Goal: Task Accomplishment & Management: Manage account settings

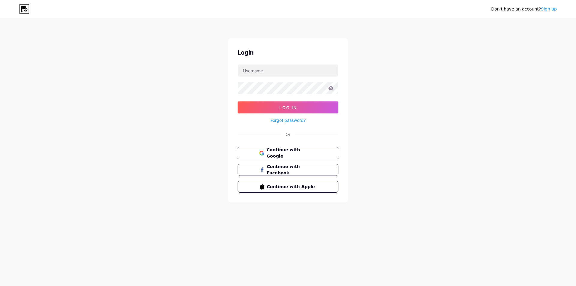
click at [291, 152] on span "Continue with Google" at bounding box center [291, 153] width 50 height 13
click at [293, 74] on input "text" at bounding box center [288, 70] width 100 height 12
type input "alannetwork"
click at [286, 106] on span "Log In" at bounding box center [288, 107] width 18 height 5
click at [266, 107] on button "Log In" at bounding box center [287, 107] width 101 height 12
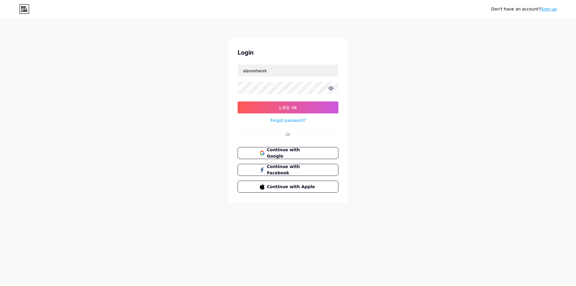
click at [332, 88] on icon at bounding box center [330, 88] width 5 height 4
click at [311, 103] on button "Log In" at bounding box center [287, 107] width 101 height 12
click at [282, 108] on span "Log In" at bounding box center [288, 107] width 18 height 5
click at [273, 71] on input "text" at bounding box center [288, 70] width 100 height 12
type input "alannetwork"
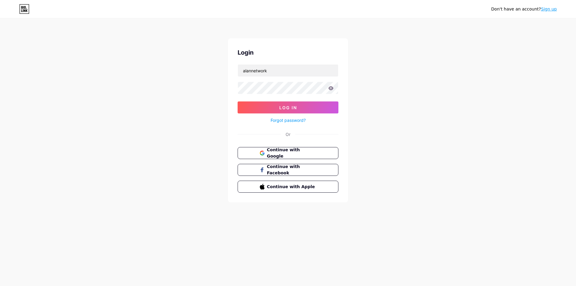
click at [329, 88] on icon at bounding box center [330, 88] width 5 height 4
drag, startPoint x: 331, startPoint y: 88, endPoint x: 328, endPoint y: 90, distance: 3.4
click at [329, 89] on icon at bounding box center [330, 88] width 5 height 4
click at [294, 107] on span "Log In" at bounding box center [288, 107] width 18 height 5
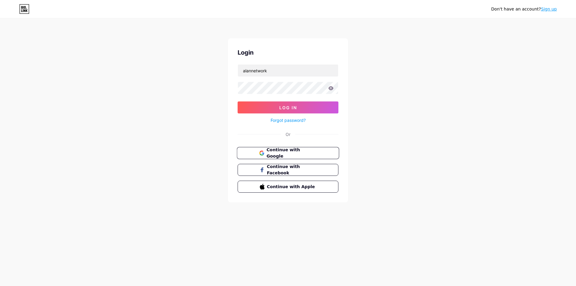
click at [289, 153] on span "Continue with Google" at bounding box center [291, 153] width 50 height 13
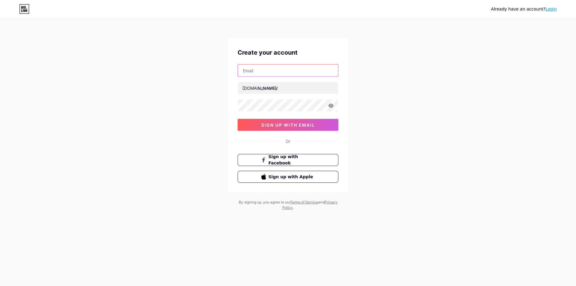
click at [271, 71] on input "text" at bounding box center [288, 70] width 100 height 12
click at [285, 73] on input "text" at bounding box center [288, 70] width 100 height 12
paste input "alannetwok@gmail.com"
type input "alannetwok@gmail.com"
click at [281, 91] on input "text" at bounding box center [288, 88] width 100 height 12
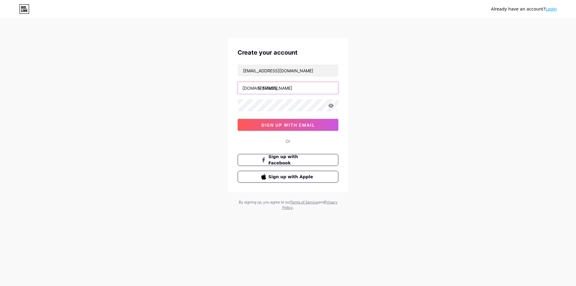
click at [273, 90] on input "alan" at bounding box center [288, 88] width 100 height 12
type input "alannetwork"
click at [361, 88] on div "Already have an account? Login Create your account alannetwok@gmail.com bio.lin…" at bounding box center [288, 114] width 576 height 229
click at [330, 107] on icon at bounding box center [330, 105] width 5 height 4
click at [230, 108] on div "Create your account alannetwok@gmail.com bio.link/ alannetwork 0cAFcWeA5XFkQJSH…" at bounding box center [288, 115] width 120 height 154
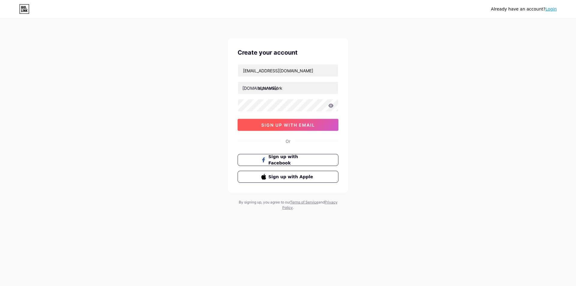
click at [280, 124] on span "sign up with email" at bounding box center [288, 124] width 54 height 5
click at [254, 125] on button "sign up with email" at bounding box center [287, 125] width 101 height 12
click at [550, 9] on link "Login" at bounding box center [550, 9] width 11 height 5
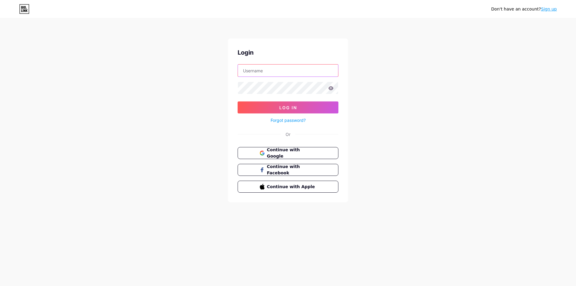
click at [304, 65] on input "text" at bounding box center [288, 70] width 100 height 12
type input "alannetwork"
click at [302, 103] on button "Log In" at bounding box center [287, 107] width 101 height 12
click at [302, 105] on button "Log In" at bounding box center [287, 107] width 101 height 12
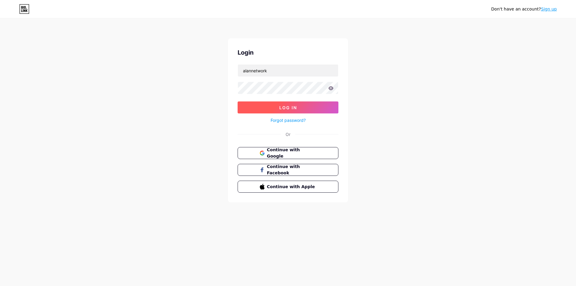
click at [302, 105] on button "Log In" at bounding box center [287, 107] width 101 height 12
click at [287, 106] on span "Log In" at bounding box center [288, 107] width 18 height 5
click at [270, 152] on span "Continue with Google" at bounding box center [291, 153] width 50 height 13
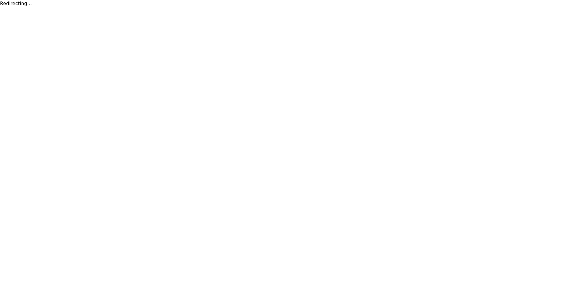
drag, startPoint x: 36, startPoint y: 6, endPoint x: 17, endPoint y: 2, distance: 18.7
click at [26, 4] on div "Redirecting..." at bounding box center [288, 3] width 576 height 7
click at [16, 7] on html "Redirecting..." at bounding box center [288, 3] width 576 height 7
